Goal: Transaction & Acquisition: Purchase product/service

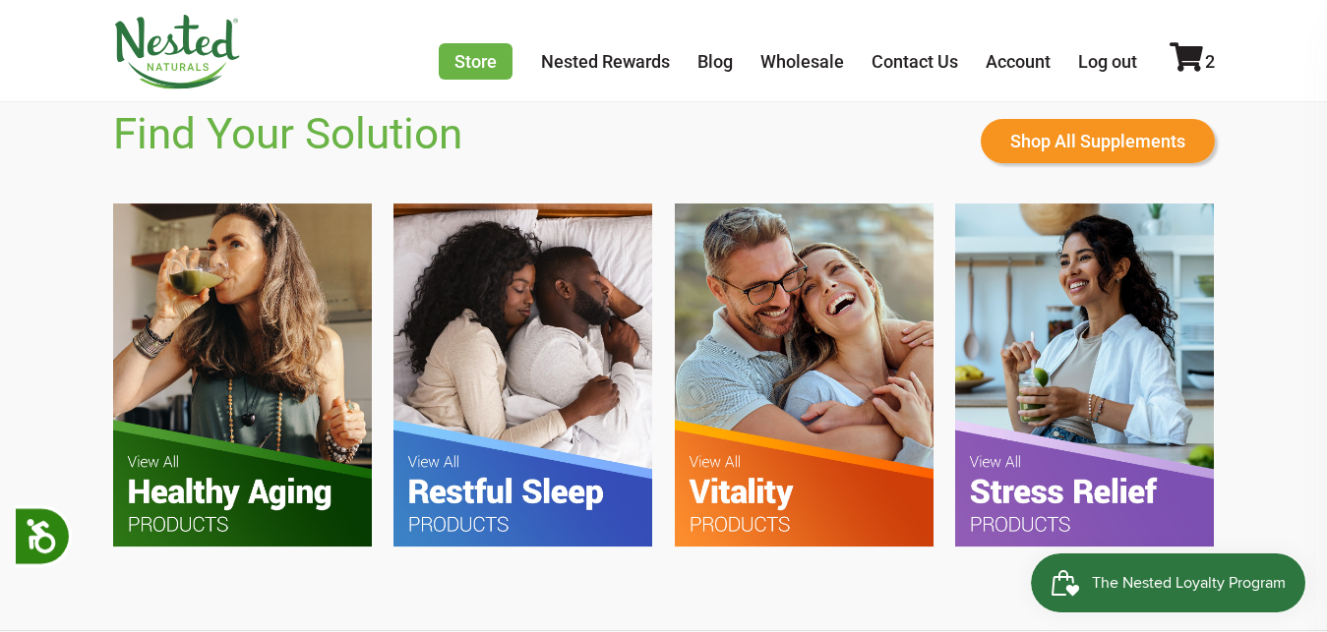
scroll to position [1103, 0]
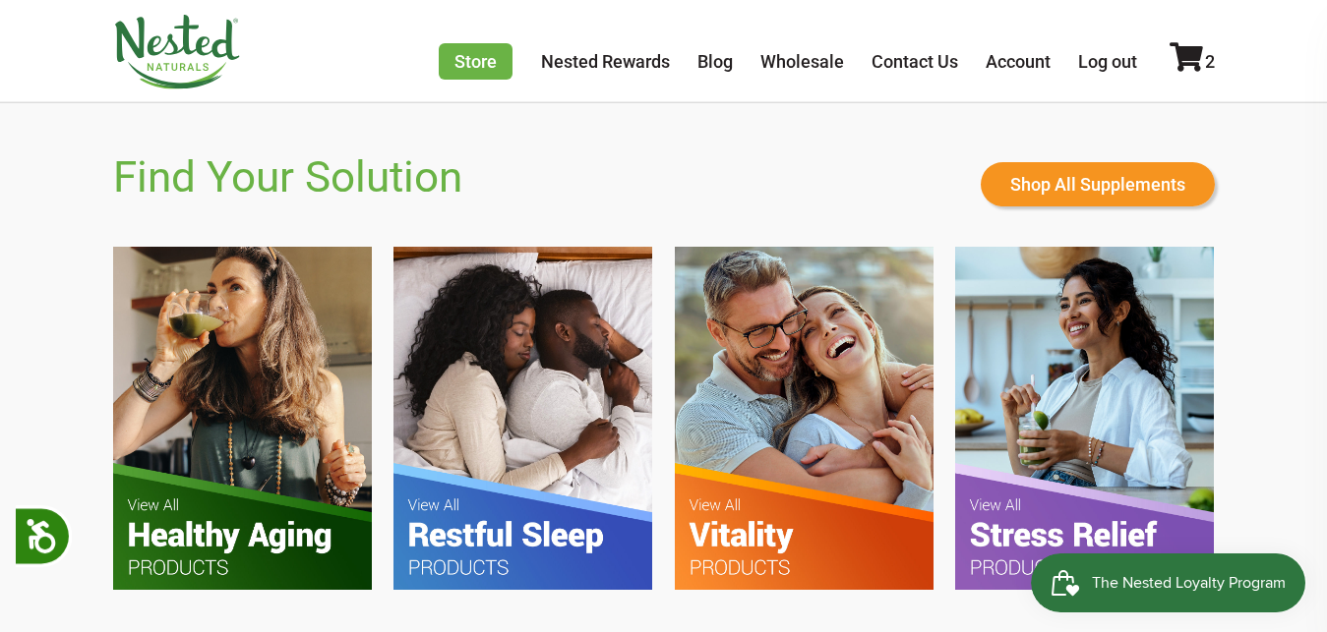
click at [539, 493] on img at bounding box center [522, 418] width 259 height 343
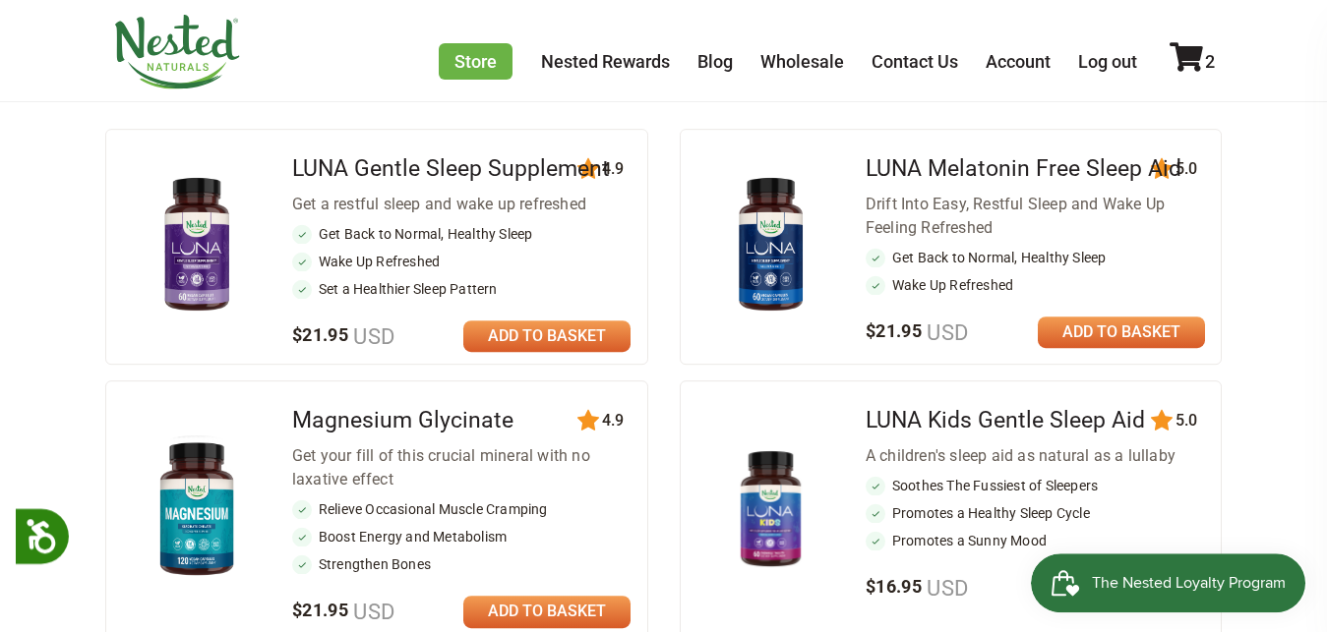
scroll to position [803, 0]
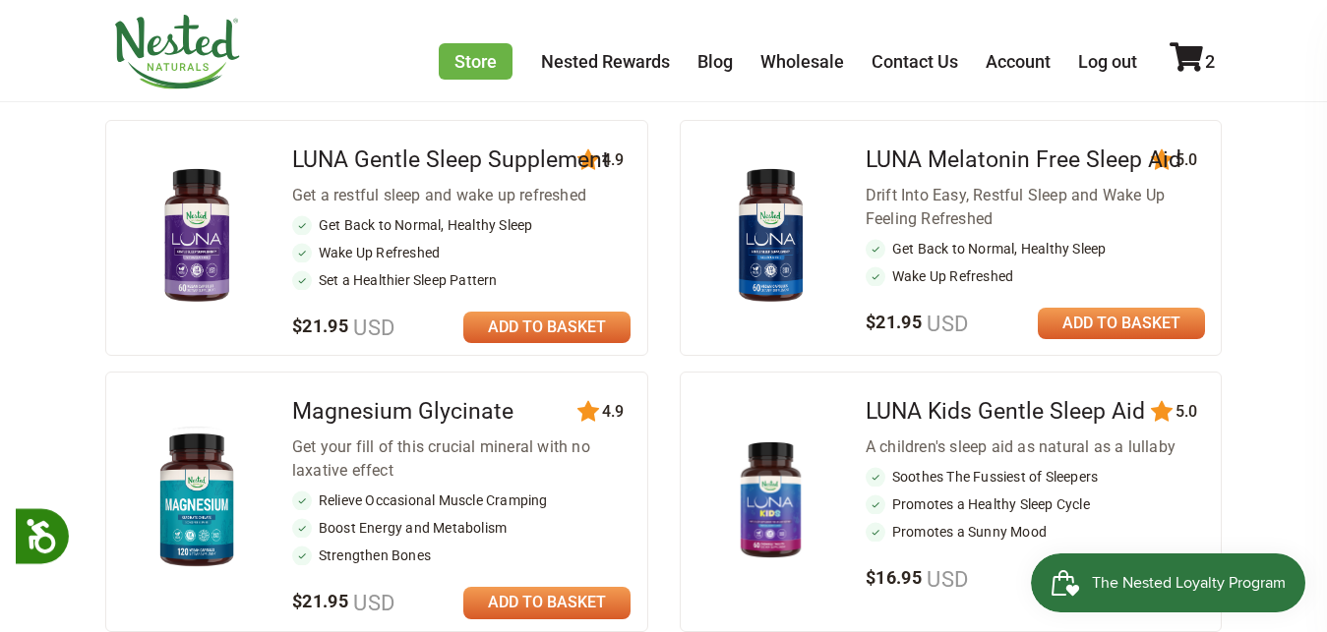
click at [566, 343] on link at bounding box center [546, 327] width 167 height 31
click at [1192, 45] on icon at bounding box center [1185, 57] width 33 height 30
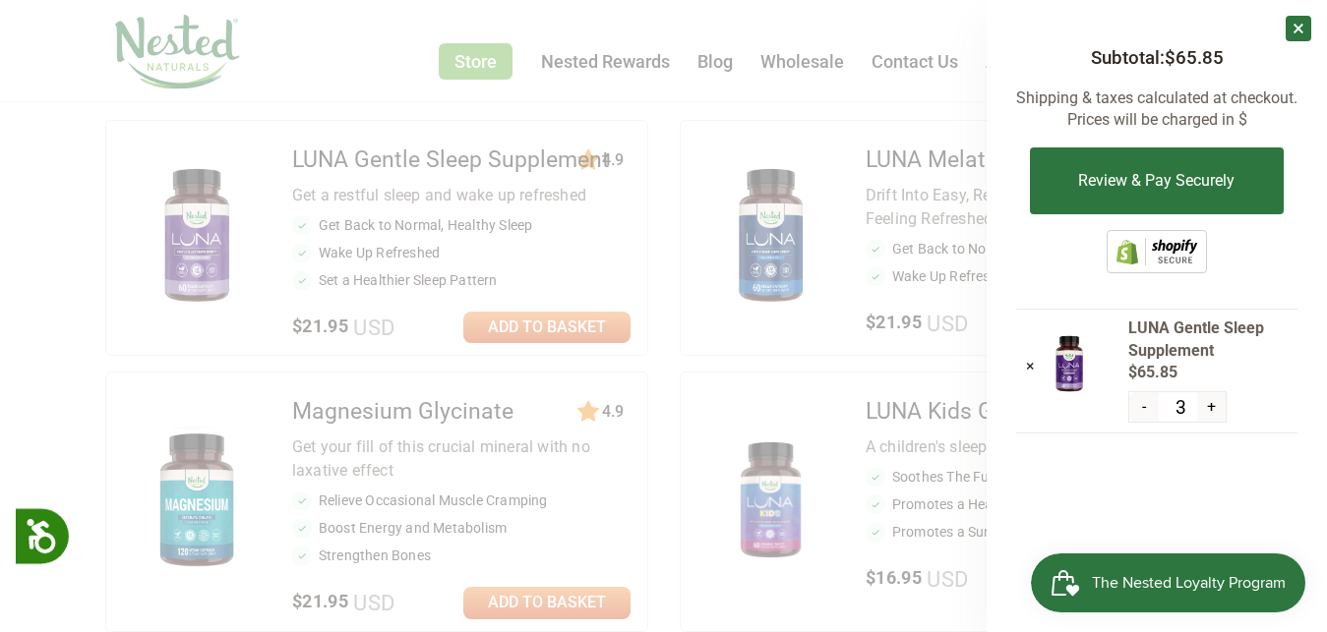
click at [1146, 407] on button "-" at bounding box center [1143, 407] width 29 height 30
type input "2"
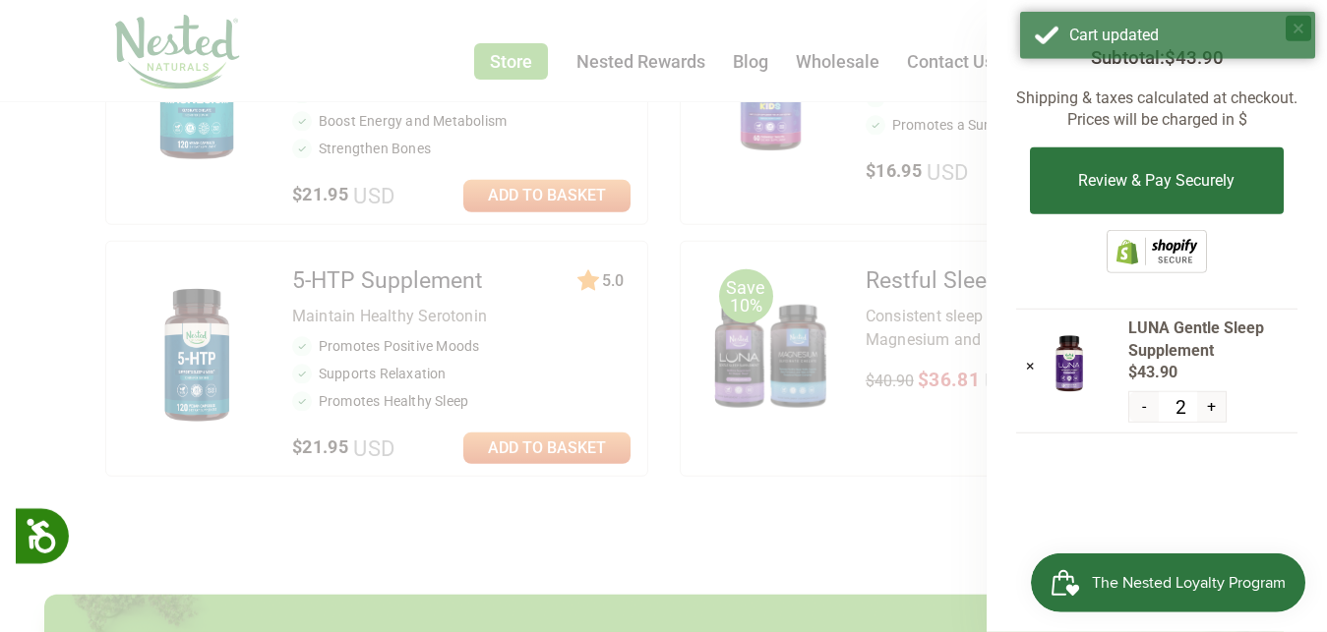
scroll to position [1204, 0]
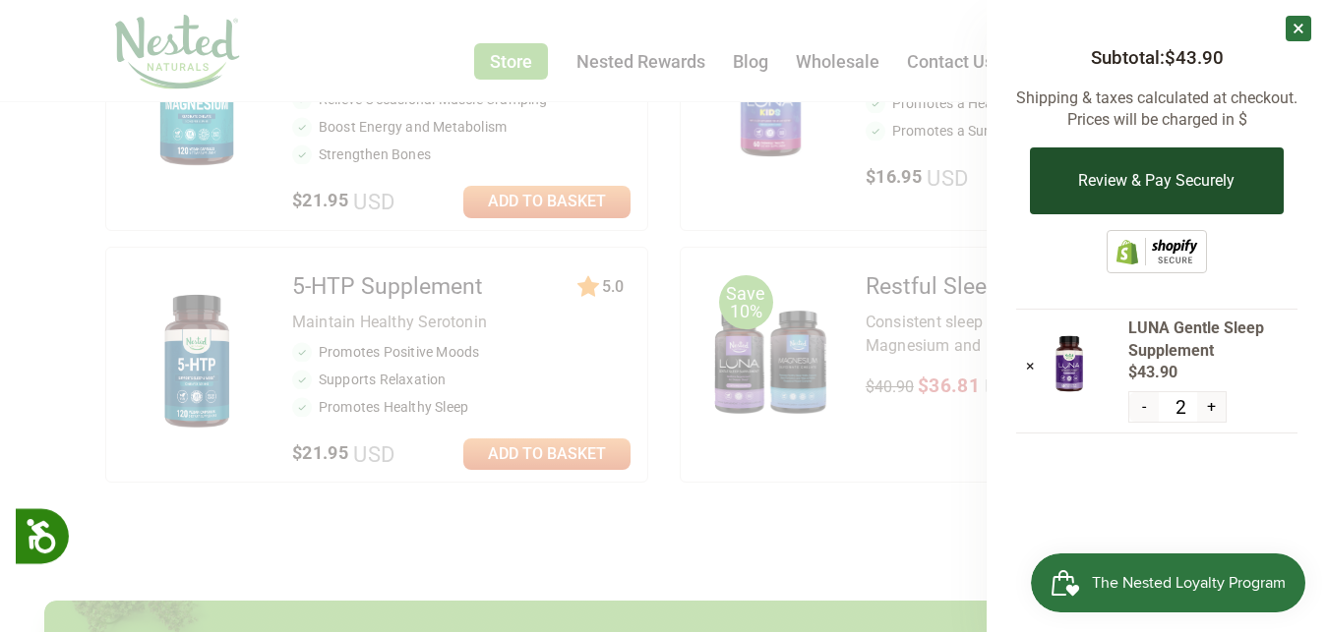
click at [1146, 185] on button "Review & Pay Securely" at bounding box center [1156, 181] width 253 height 67
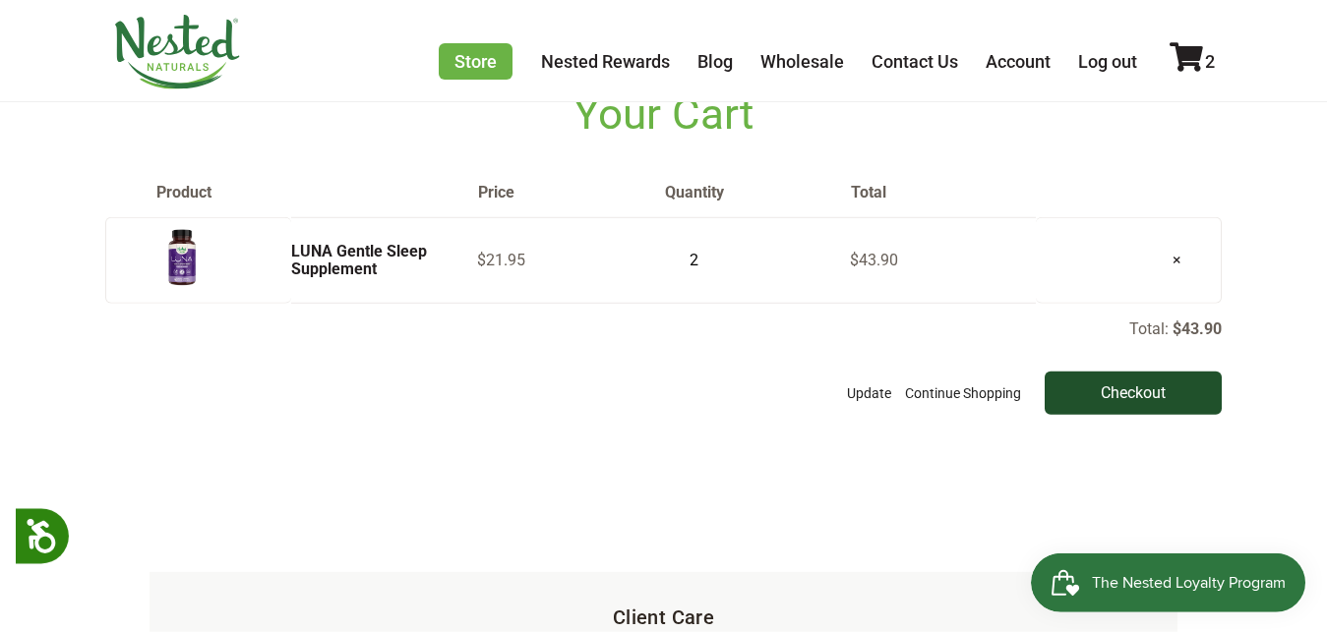
scroll to position [100, 0]
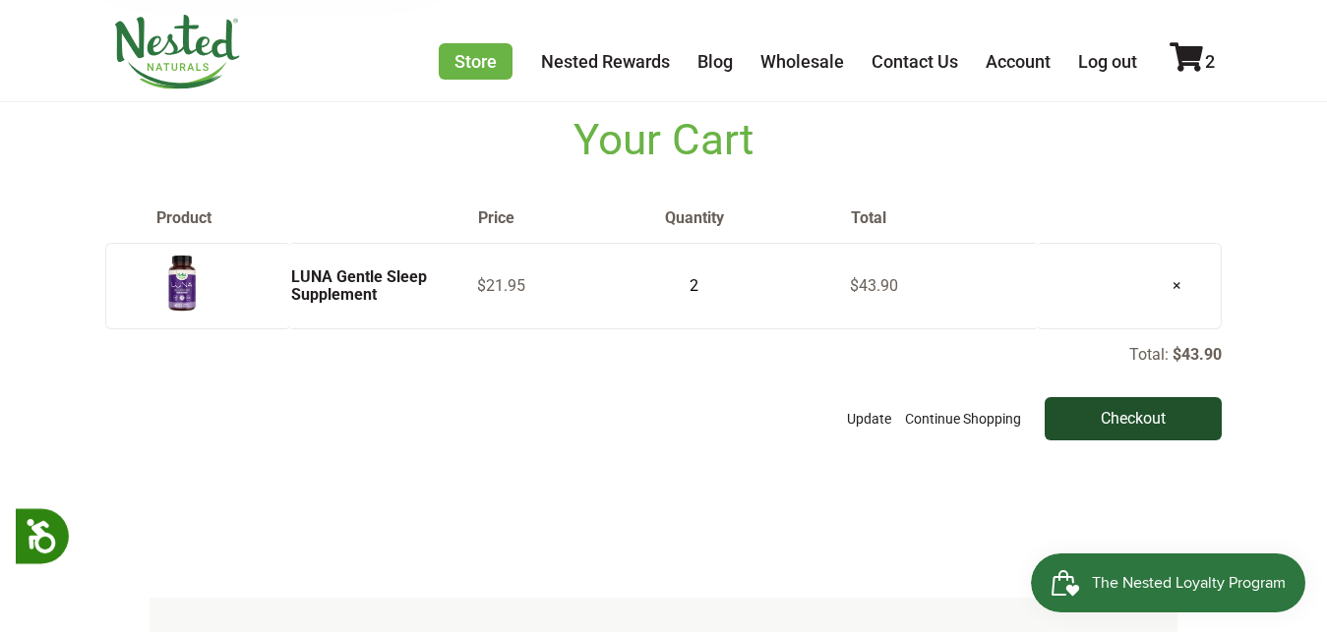
click at [1131, 441] on input "Checkout" at bounding box center [1132, 418] width 177 height 43
